Goal: Task Accomplishment & Management: Manage account settings

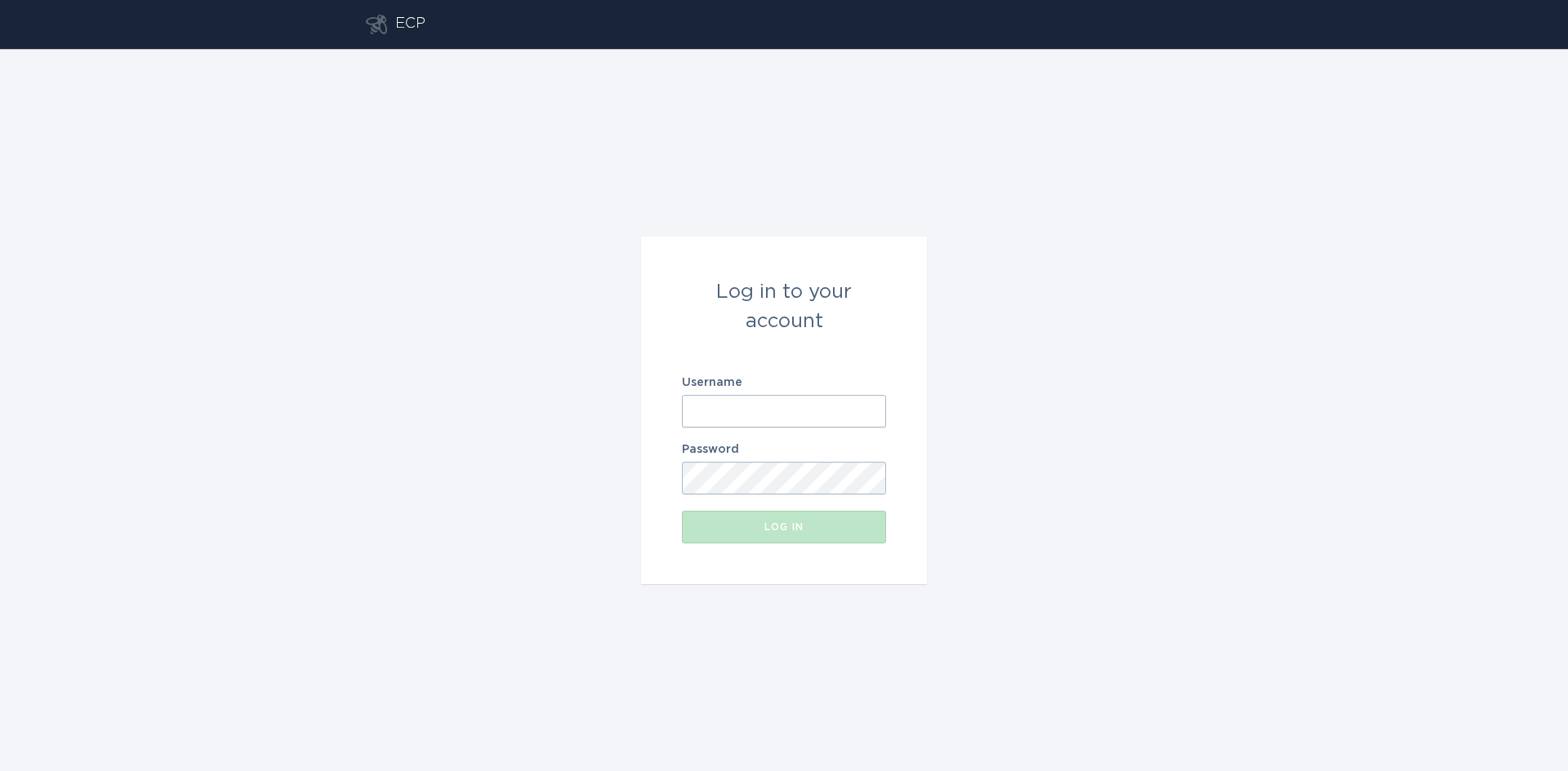
click at [726, 411] on input "Username" at bounding box center [784, 411] width 204 height 33
type input "[EMAIL_ADDRESS][DOMAIN_NAME]"
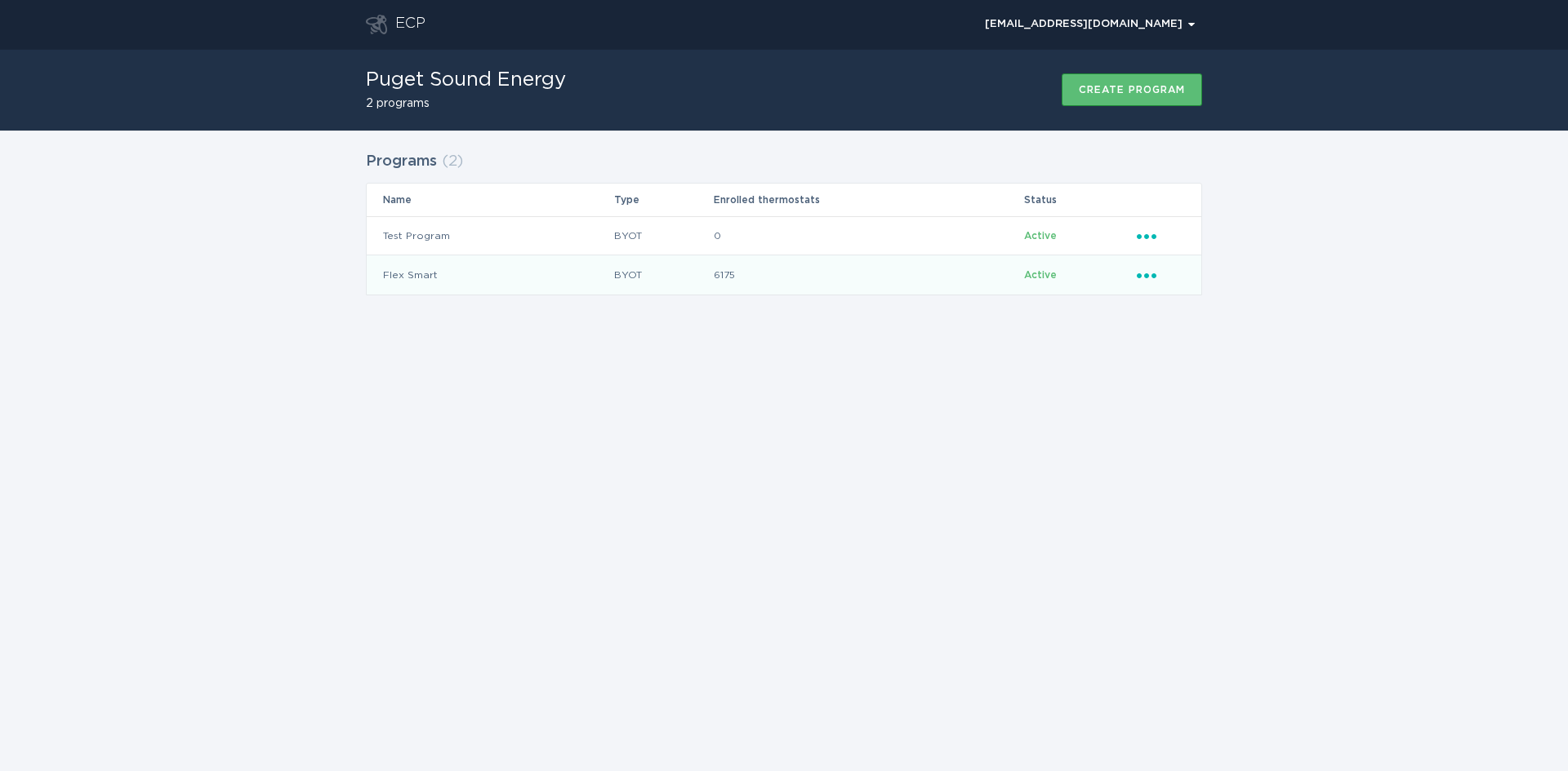
click at [1153, 273] on icon "Ellipsis" at bounding box center [1148, 273] width 23 height 14
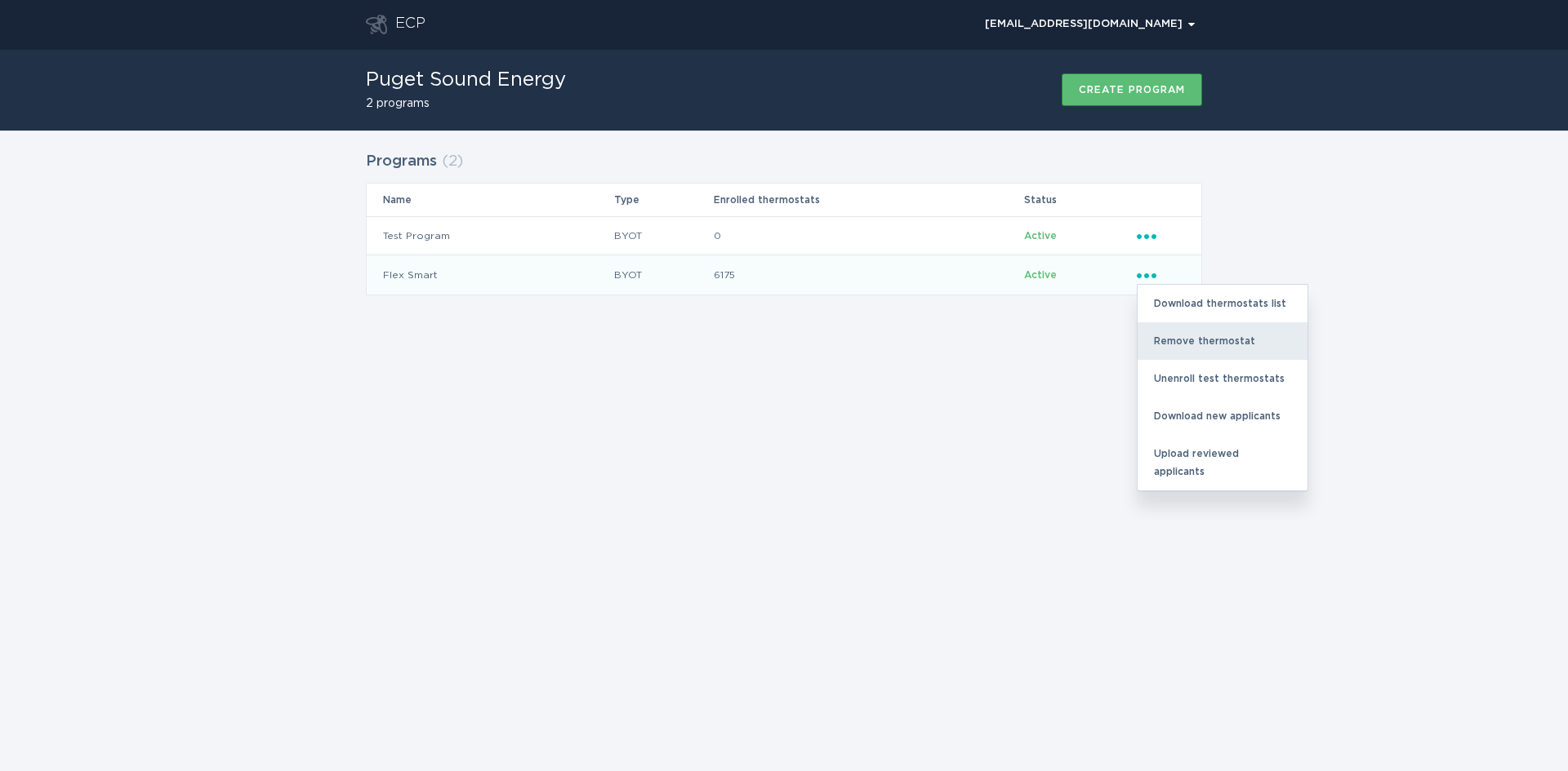
click at [1182, 339] on div "Remove thermostat" at bounding box center [1222, 341] width 170 height 38
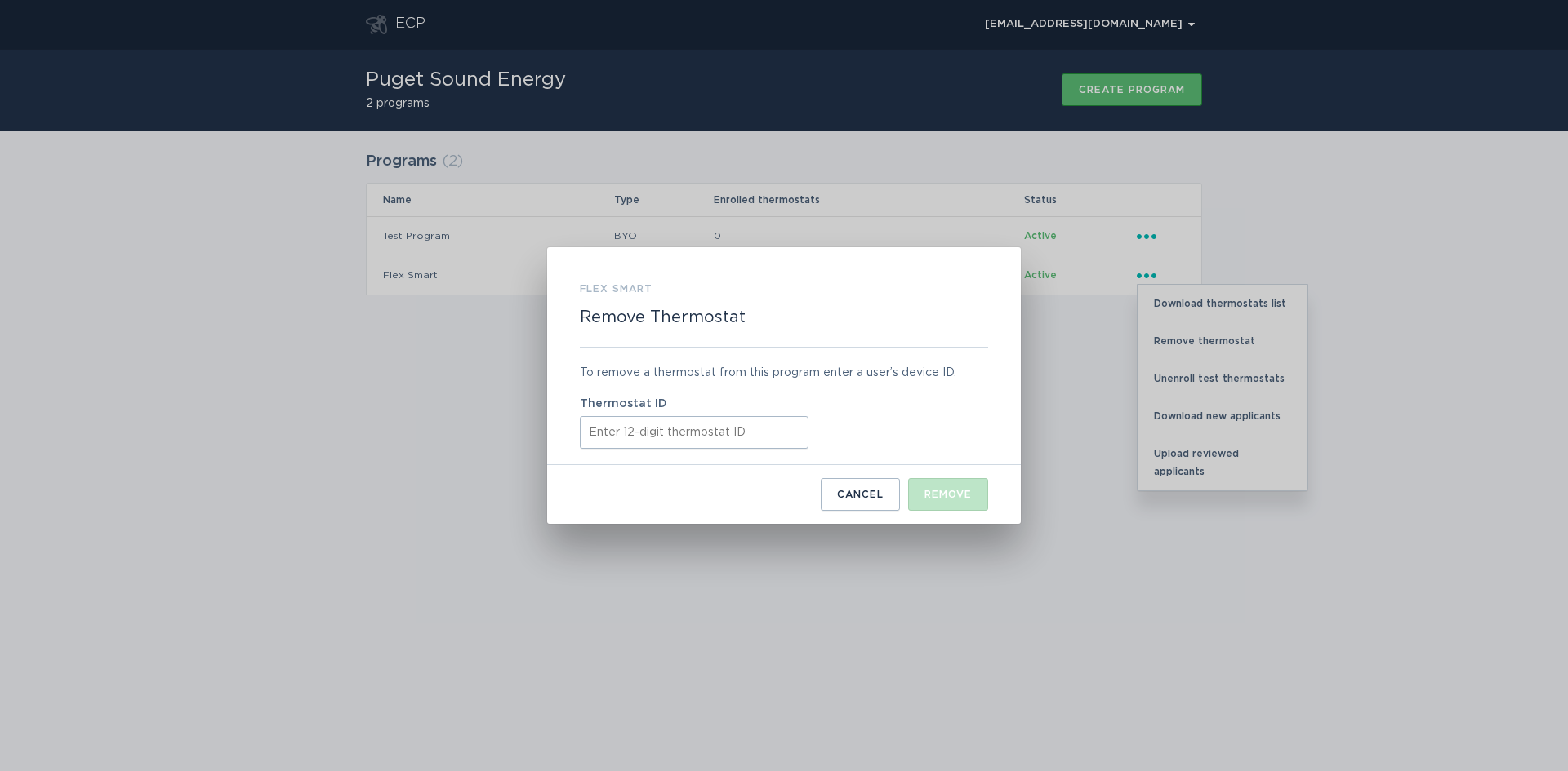
click at [642, 418] on input "Thermostat ID" at bounding box center [694, 433] width 229 height 33
paste input "531685646994"
type input "531685646994"
click at [935, 500] on button "Remove" at bounding box center [947, 494] width 80 height 33
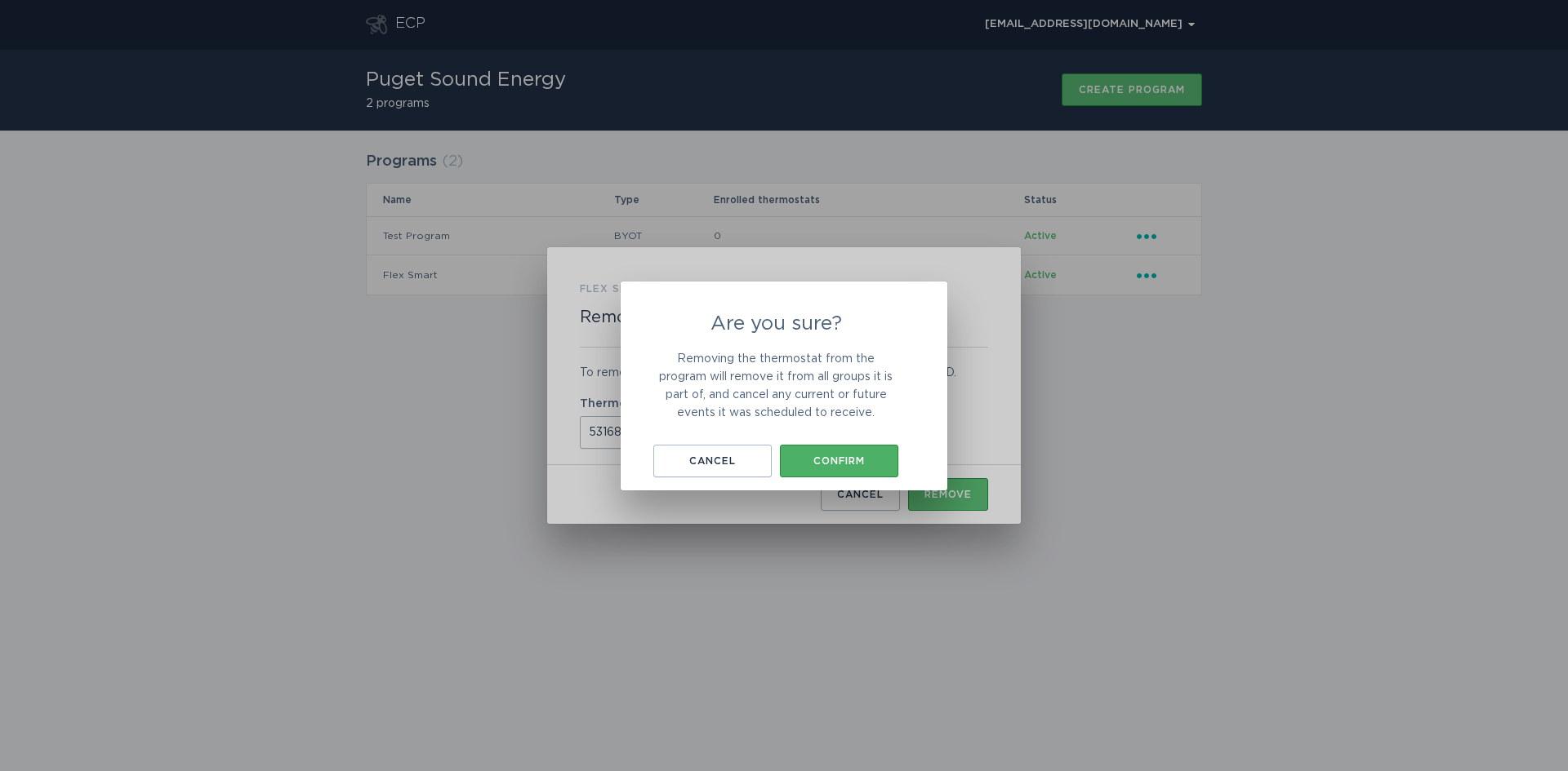
click at [839, 458] on div "Confirm" at bounding box center [839, 461] width 102 height 10
